Goal: Task Accomplishment & Management: Manage account settings

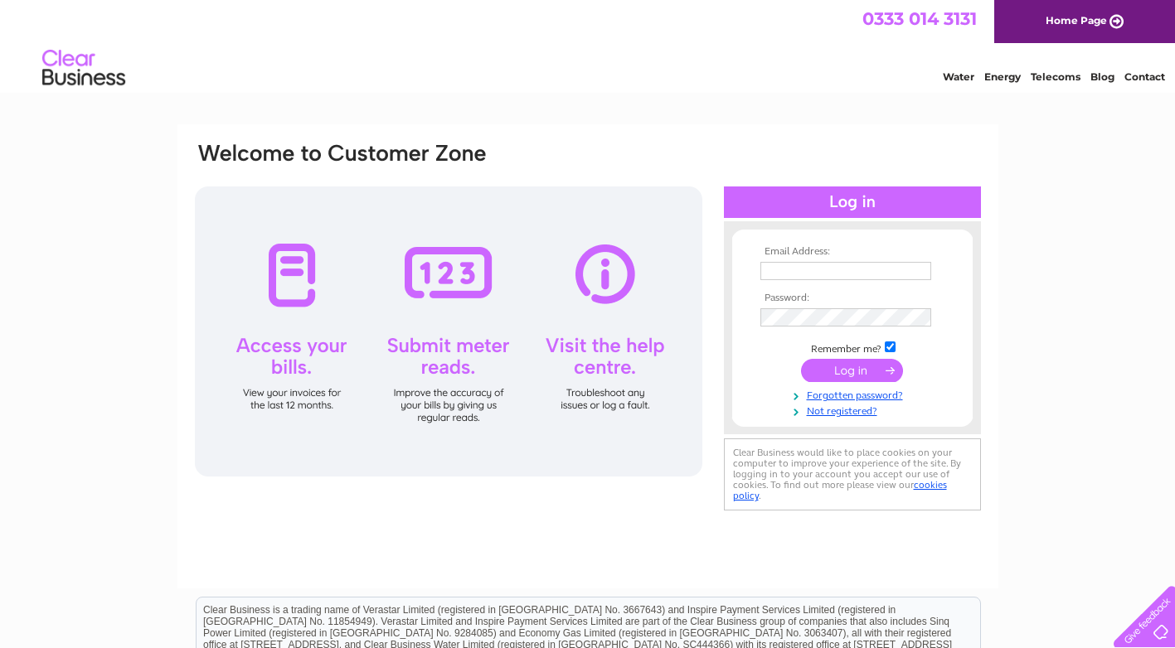
type input "alison@astrahygiene.com"
click at [863, 364] on input "submit" at bounding box center [852, 370] width 102 height 23
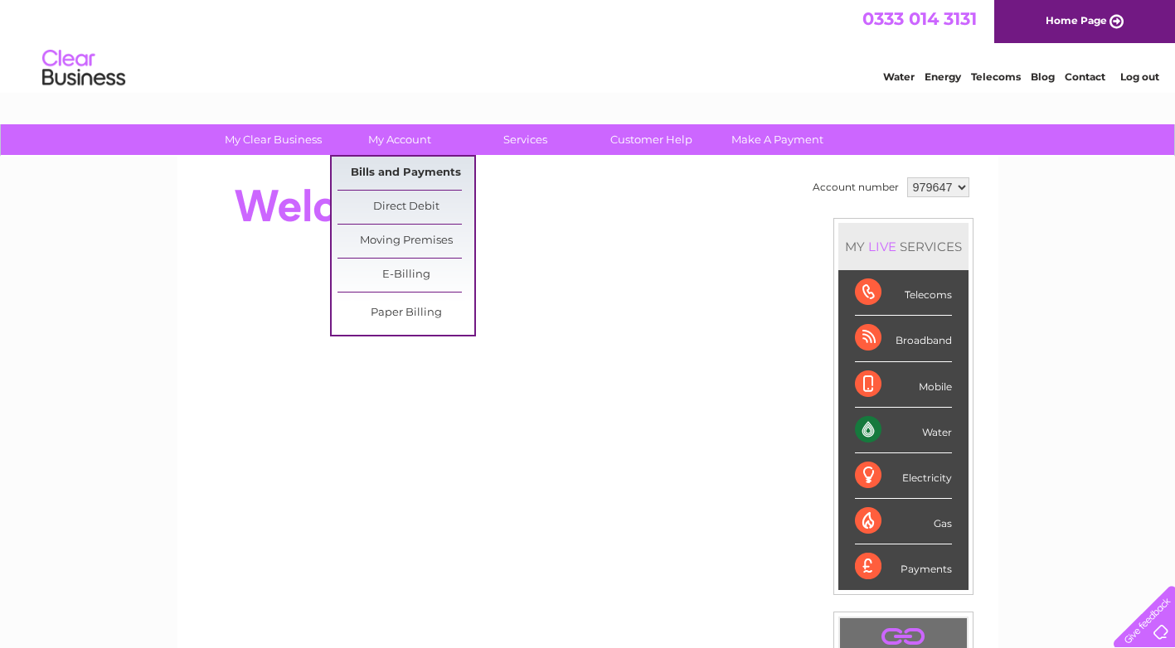
click at [398, 174] on link "Bills and Payments" at bounding box center [405, 173] width 137 height 33
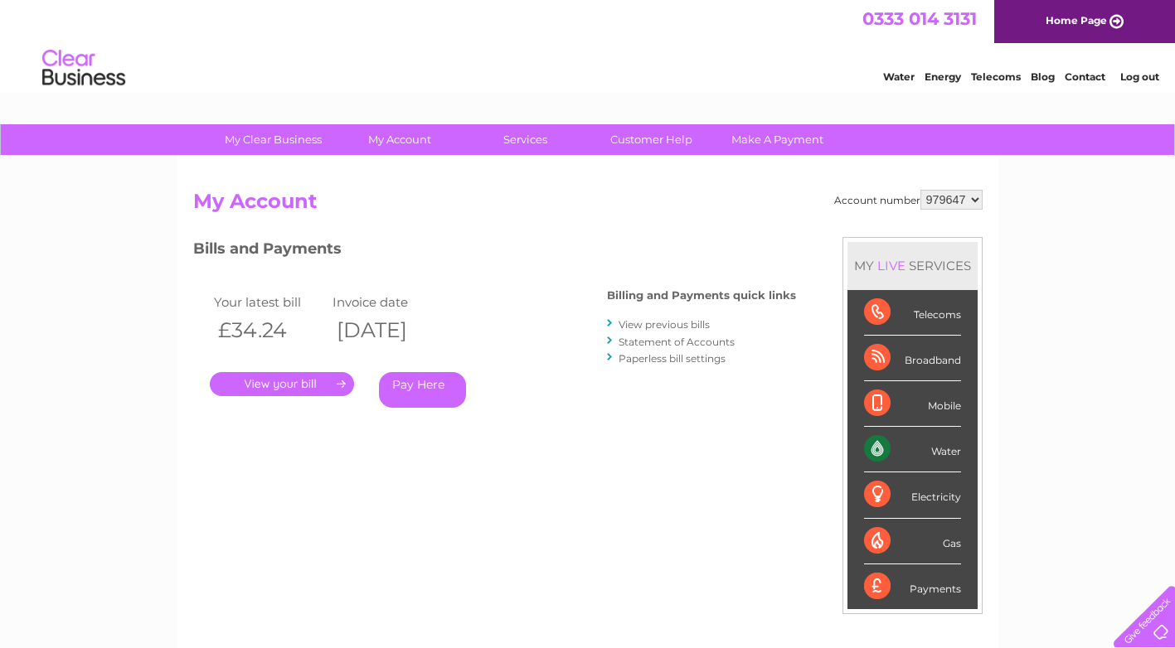
click at [326, 386] on link "." at bounding box center [282, 384] width 144 height 24
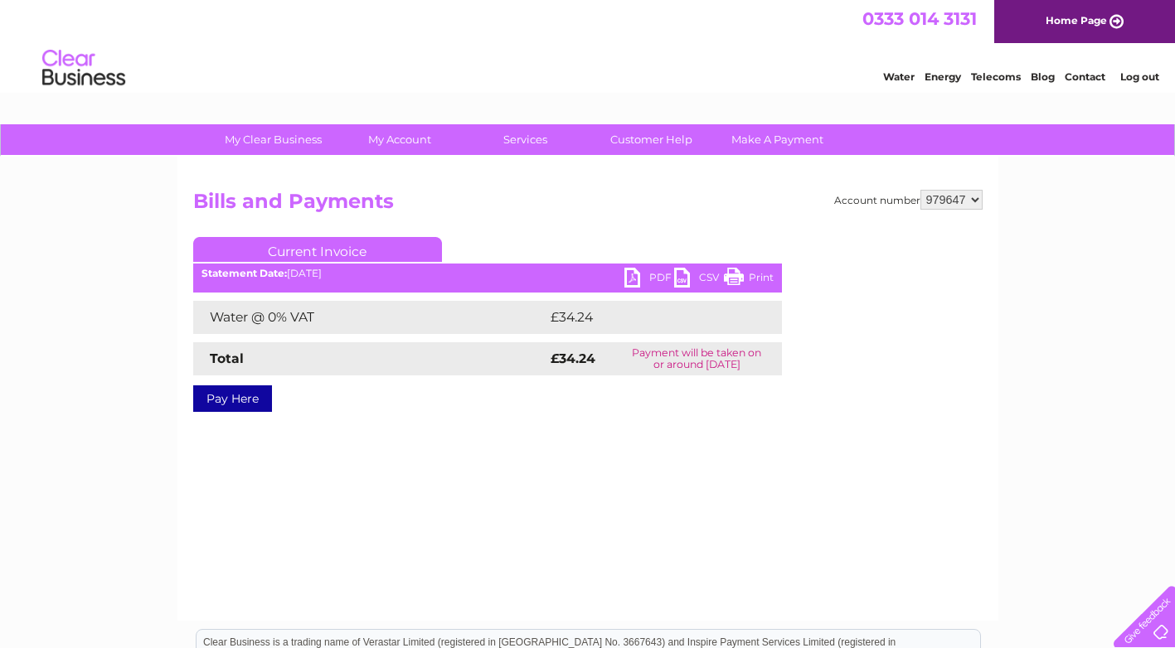
click at [638, 268] on ul "Current Invoice" at bounding box center [487, 252] width 589 height 31
click at [654, 276] on link "PDF" at bounding box center [649, 280] width 50 height 24
